Goal: Information Seeking & Learning: Learn about a topic

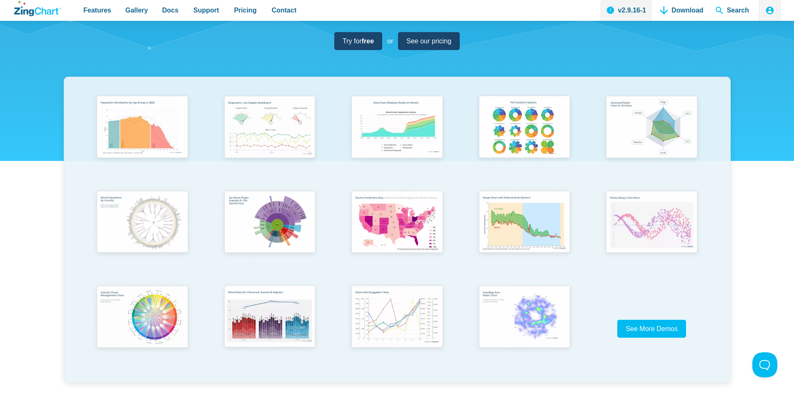
scroll to position [167, 0]
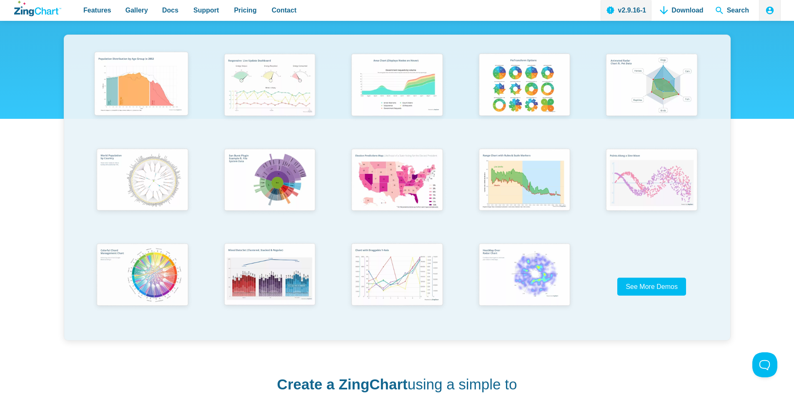
click at [128, 72] on img "App Content" at bounding box center [141, 85] width 105 height 75
click at [643, 184] on img "App Content" at bounding box center [650, 179] width 105 height 75
click at [127, 276] on img "App Content" at bounding box center [141, 274] width 105 height 75
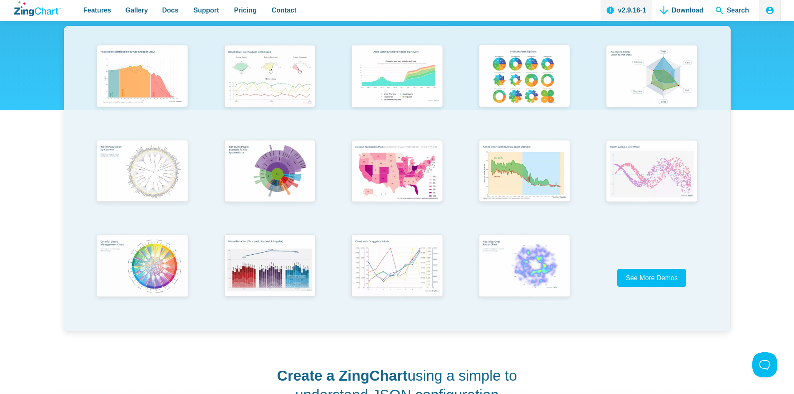
scroll to position [250, 0]
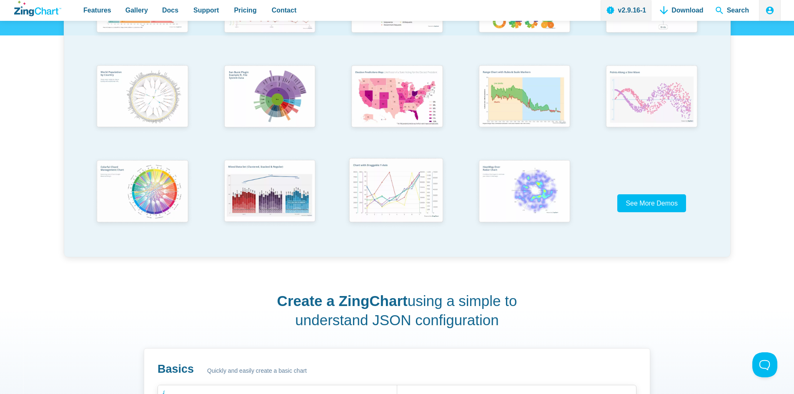
click at [386, 207] on img "App Content" at bounding box center [396, 191] width 105 height 75
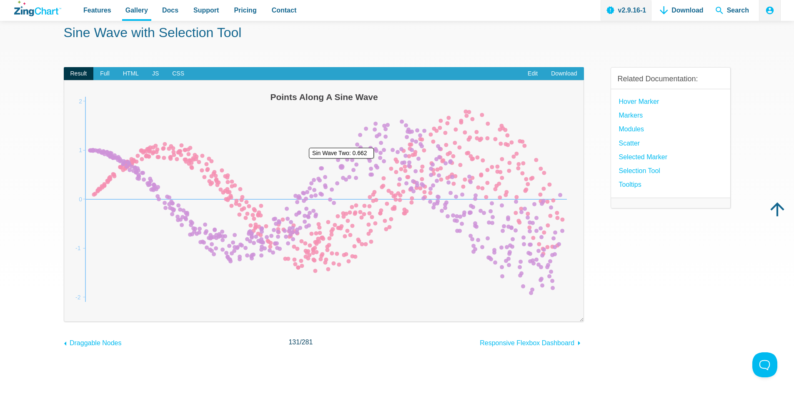
click at [72, 310] on area "App Content" at bounding box center [72, 310] width 0 height 0
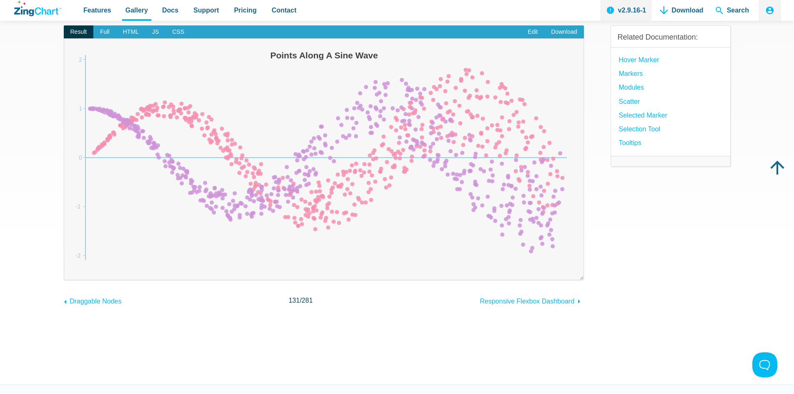
scroll to position [42, 0]
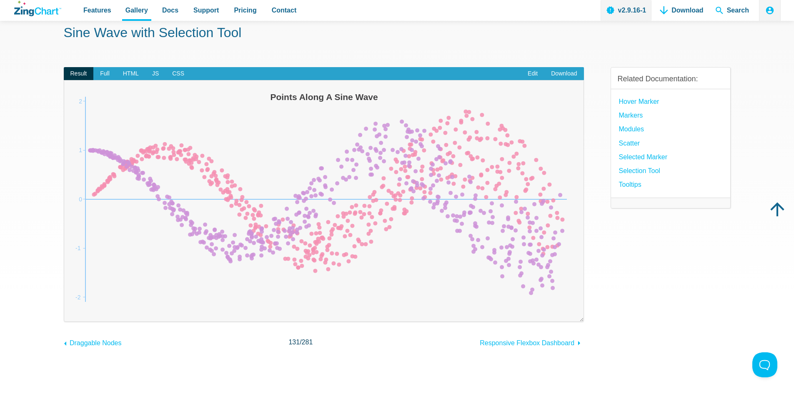
click at [99, 80] on div "Powered by [PERSON_NAME] Points Along A Sine Wave -2 2 -1 0 1" at bounding box center [324, 201] width 520 height 242
click at [110, 75] on span "Full" at bounding box center [104, 73] width 23 height 13
